Goal: Transaction & Acquisition: Book appointment/travel/reservation

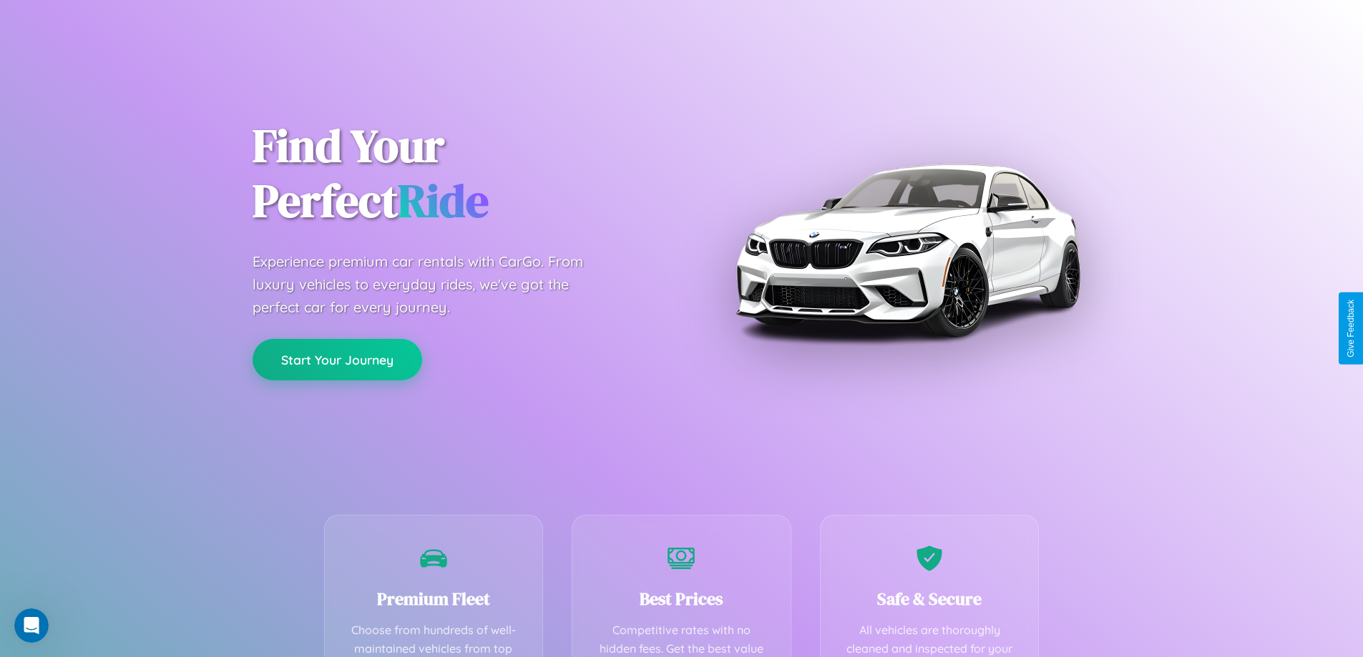
click at [337, 360] on button "Start Your Journey" at bounding box center [337, 359] width 170 height 41
click at [337, 359] on button "Start Your Journey" at bounding box center [337, 359] width 170 height 41
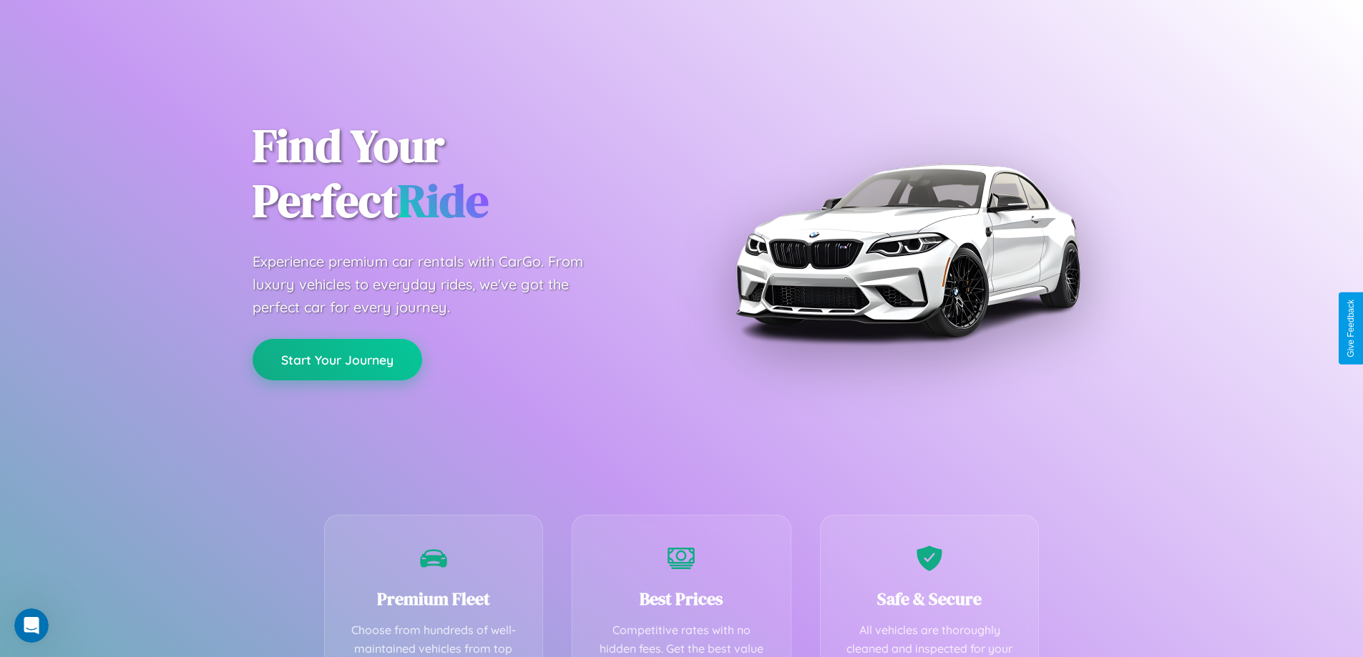
click at [337, 359] on button "Start Your Journey" at bounding box center [337, 359] width 170 height 41
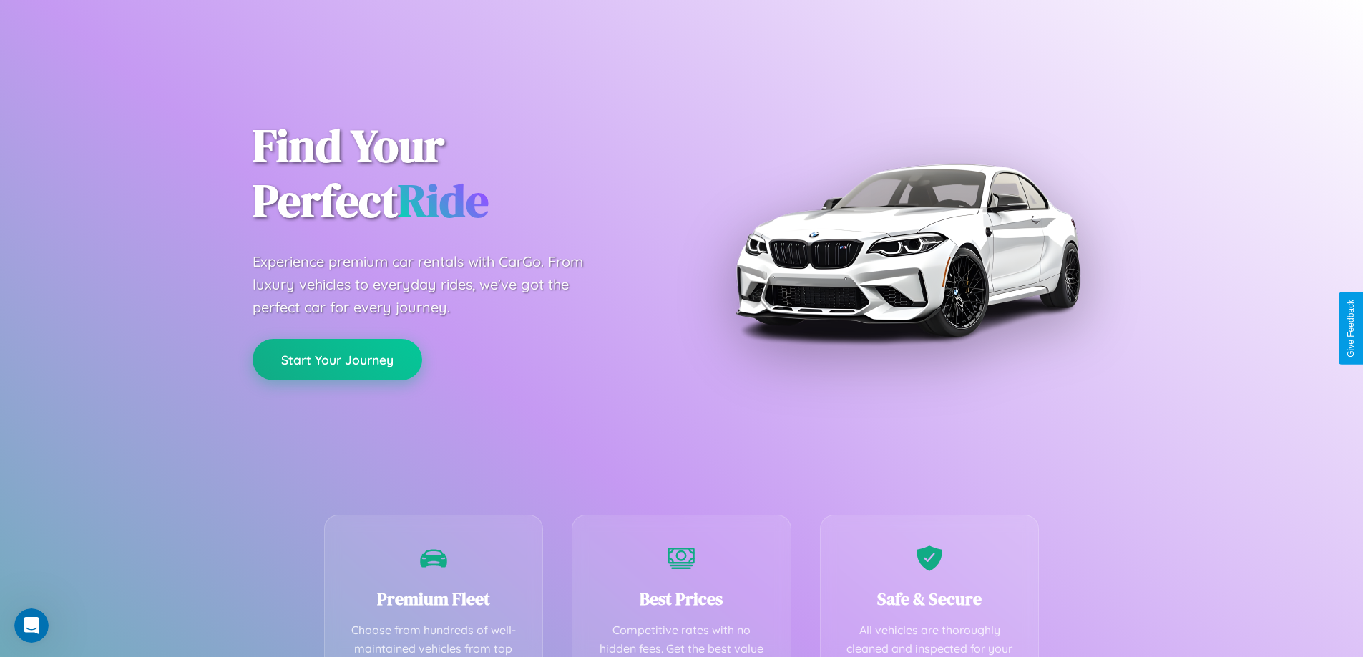
click at [337, 359] on button "Start Your Journey" at bounding box center [337, 359] width 170 height 41
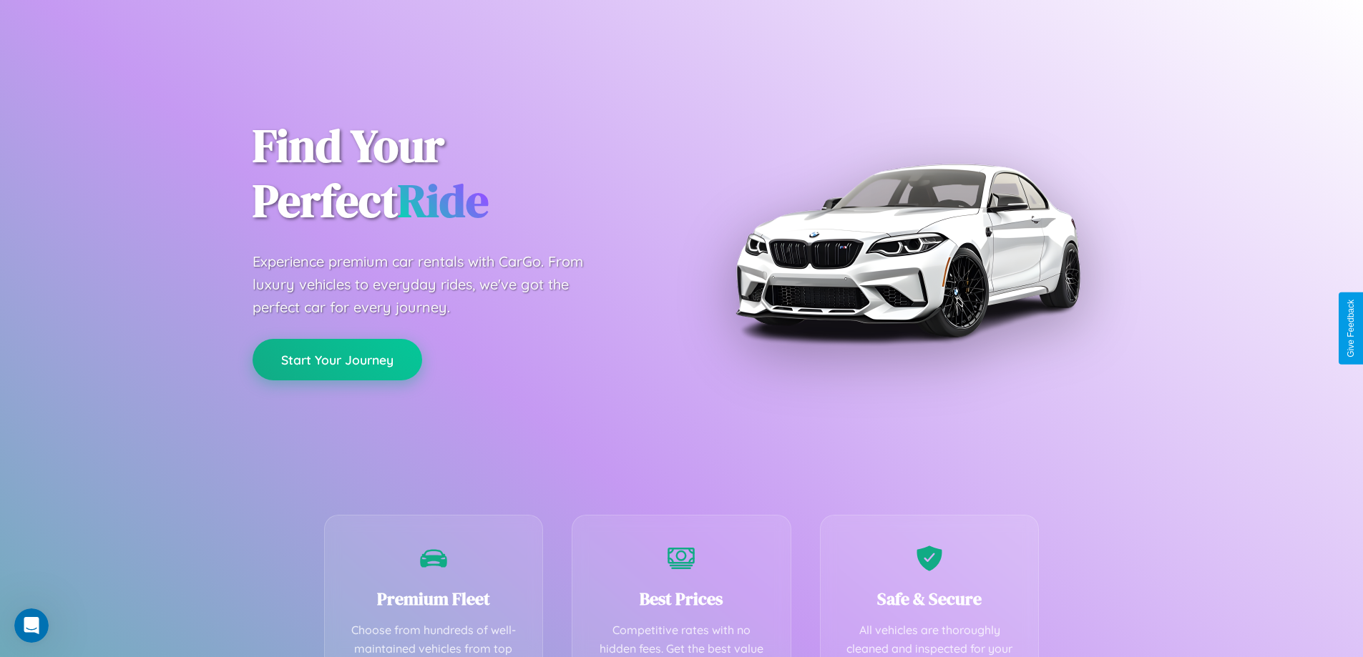
click at [337, 359] on button "Start Your Journey" at bounding box center [337, 359] width 170 height 41
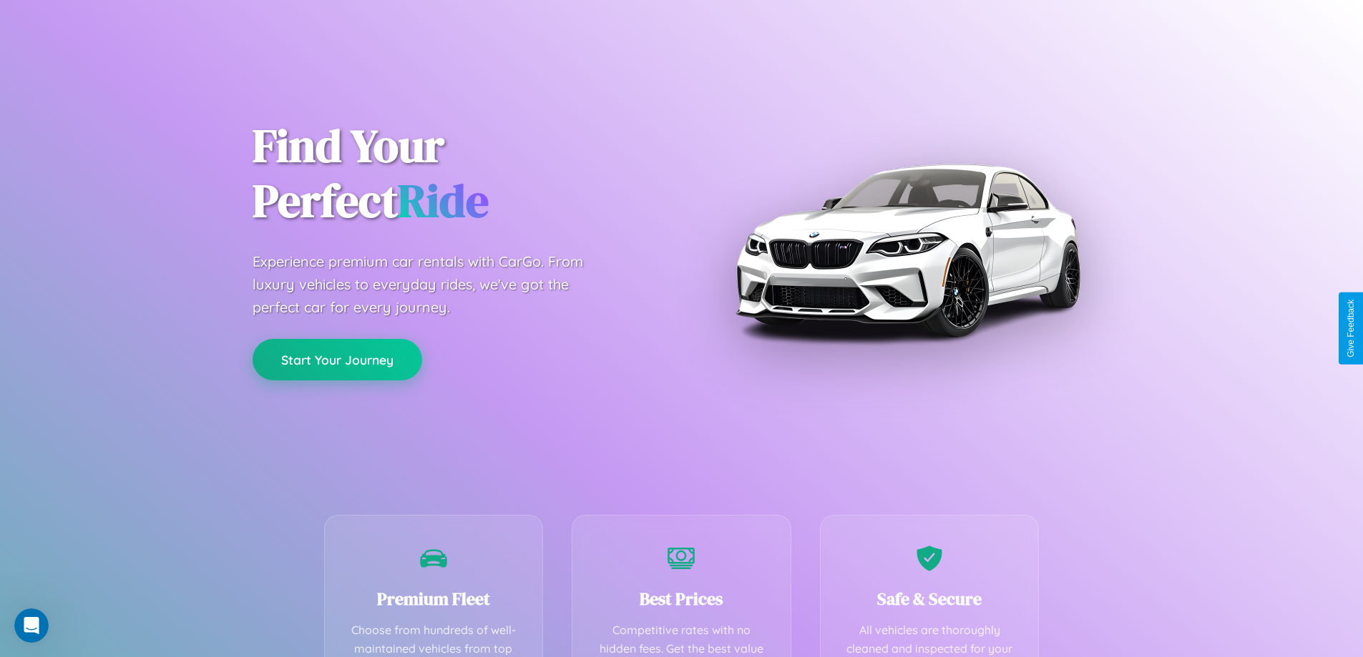
click at [337, 359] on button "Start Your Journey" at bounding box center [337, 359] width 170 height 41
